Goal: Task Accomplishment & Management: Use online tool/utility

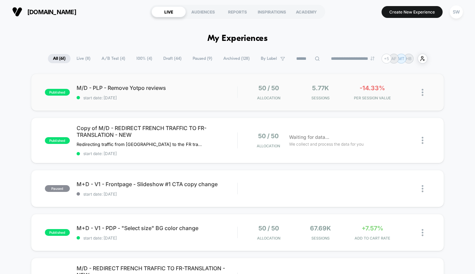
click at [237, 92] on div at bounding box center [237, 91] width 1 height 11
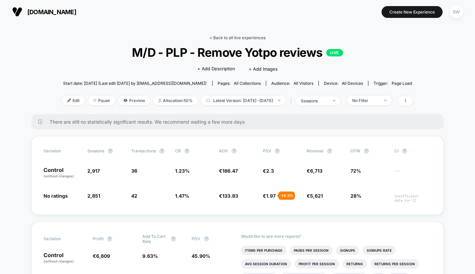
click at [234, 37] on link "< Back to all live experiences" at bounding box center [238, 37] width 56 height 5
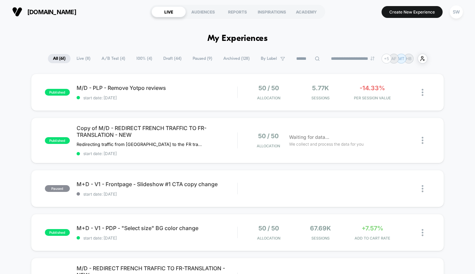
click at [111, 56] on span "A/B Test ( 4 )" at bounding box center [114, 58] width 34 height 9
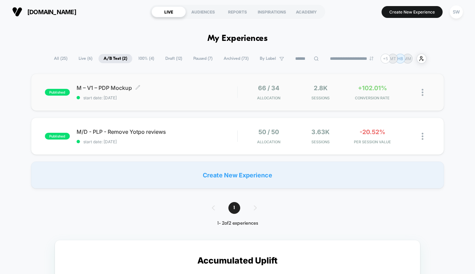
click at [224, 93] on div "M – V1 – PDP Mockup Click to edit experience details Click to edit experience d…" at bounding box center [157, 92] width 161 height 16
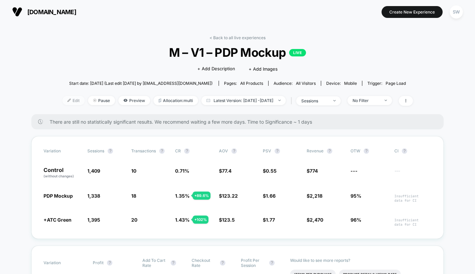
click at [62, 99] on span "Edit" at bounding box center [73, 100] width 22 height 9
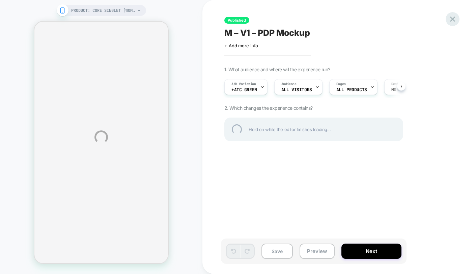
click at [454, 16] on div at bounding box center [453, 19] width 14 height 14
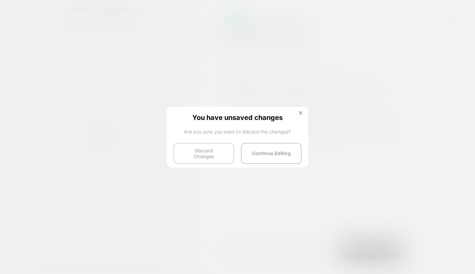
click at [215, 147] on button "Discard Changes" at bounding box center [204, 153] width 61 height 21
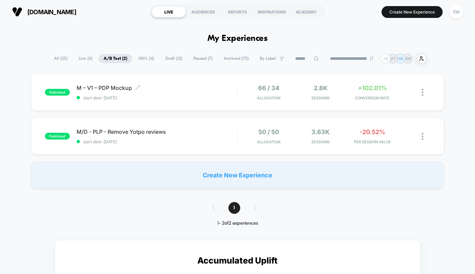
click at [202, 90] on span "M – V1 – PDP Mockup Click to edit experience details" at bounding box center [157, 87] width 161 height 7
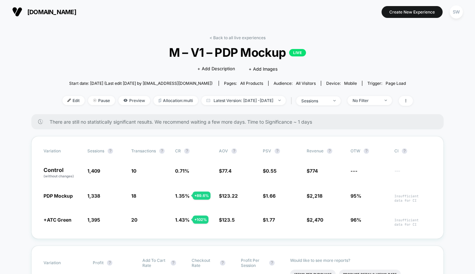
click at [237, 35] on link "< Back to all live experiences" at bounding box center [238, 37] width 56 height 5
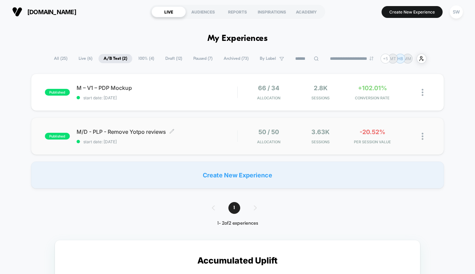
click at [202, 134] on span "M/D - PLP - Remove Yotpo reviews Click to edit experience details" at bounding box center [157, 131] width 161 height 7
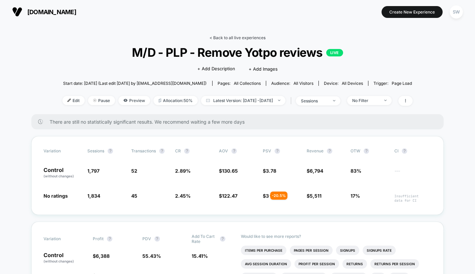
click at [223, 37] on link "< Back to all live experiences" at bounding box center [238, 37] width 56 height 5
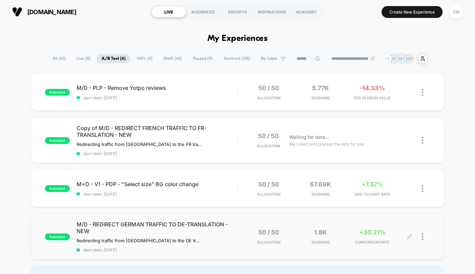
click at [241, 241] on div "50 / 50 Allocation 1.8k Sessions +30.21% CONVERSION RATE" at bounding box center [334, 237] width 193 height 16
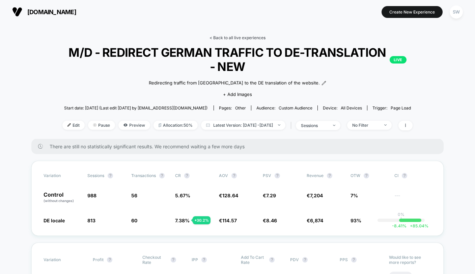
click at [251, 37] on link "< Back to all live experiences" at bounding box center [238, 37] width 56 height 5
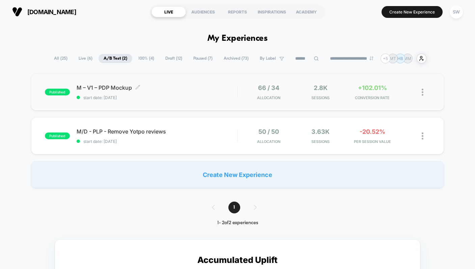
click at [201, 95] on span "start date: [DATE]" at bounding box center [157, 97] width 161 height 5
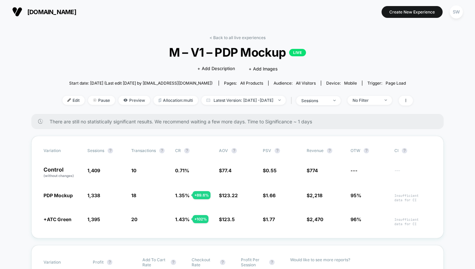
click at [235, 38] on link "< Back to all live experiences" at bounding box center [238, 37] width 56 height 5
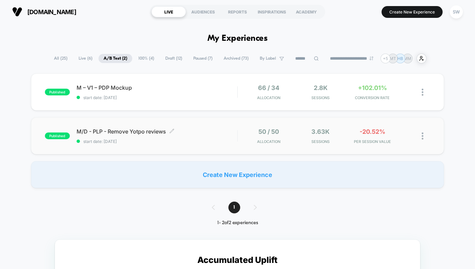
click at [218, 133] on span "M/D - PLP - Remove Yotpo reviews Click to edit experience details" at bounding box center [157, 131] width 161 height 7
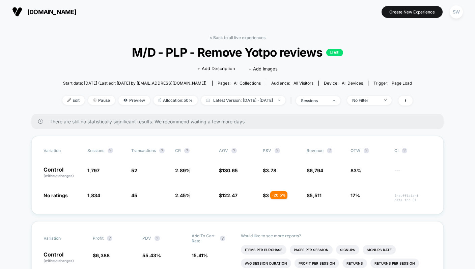
click at [228, 36] on link "< Back to all live experiences" at bounding box center [238, 37] width 56 height 5
